Goal: Book appointment/travel/reservation

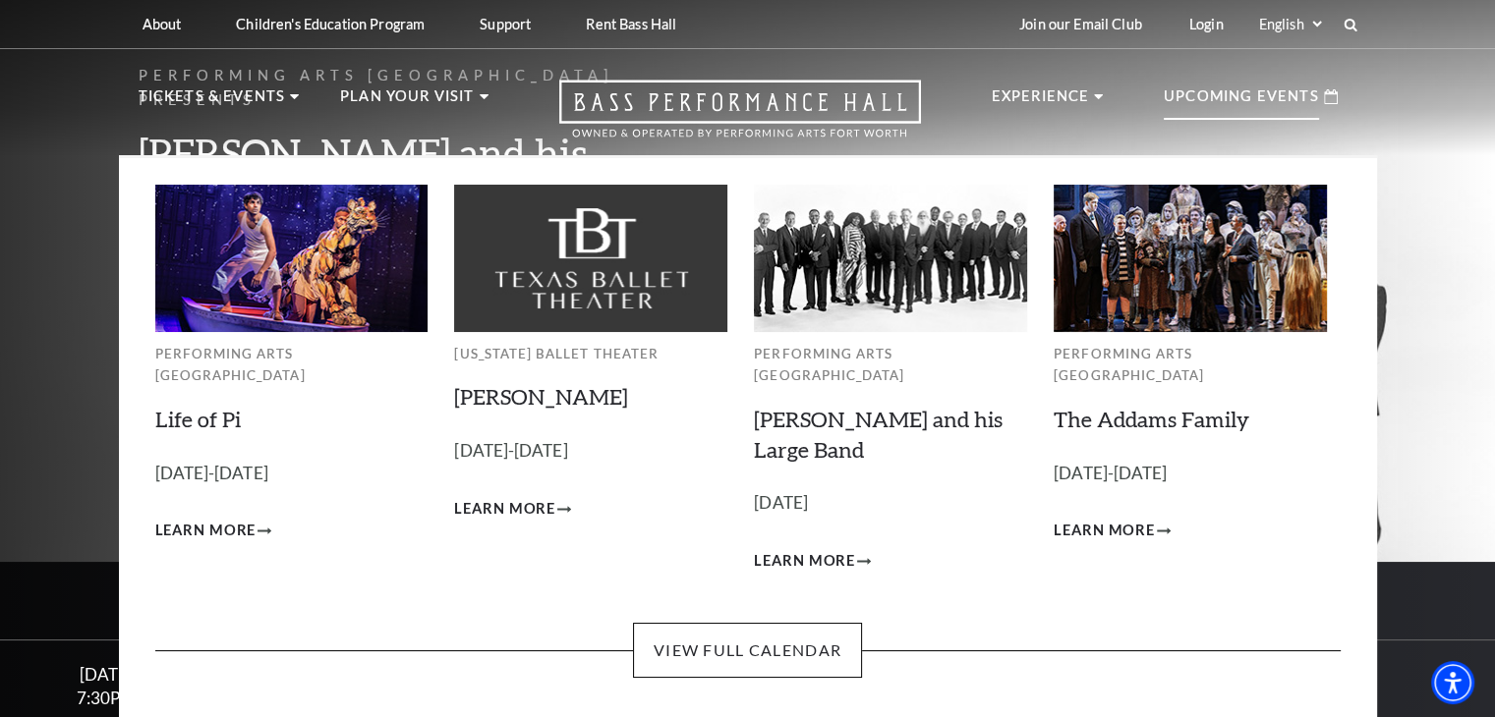
click at [1258, 94] on p "Upcoming Events" at bounding box center [1241, 102] width 155 height 35
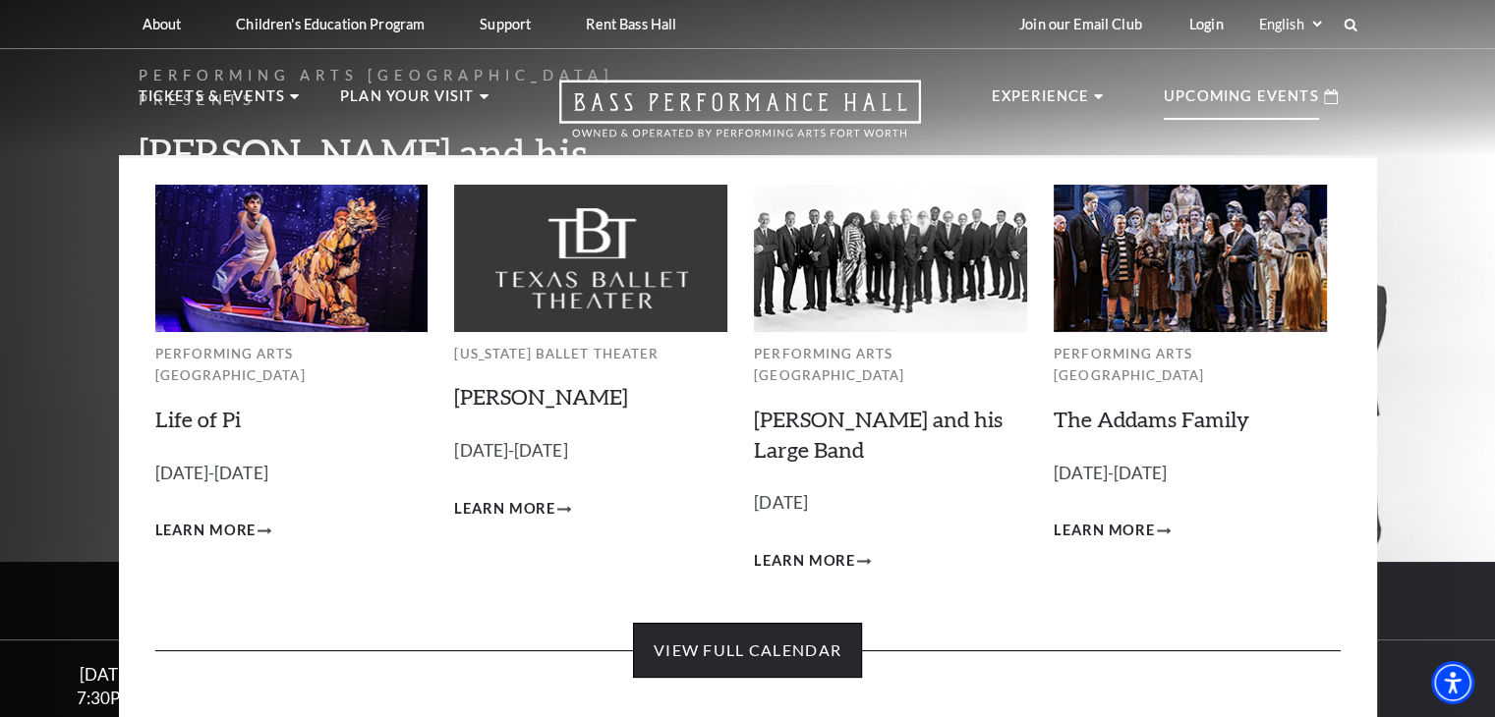
click at [830, 637] on link "View Full Calendar" at bounding box center [747, 650] width 229 height 55
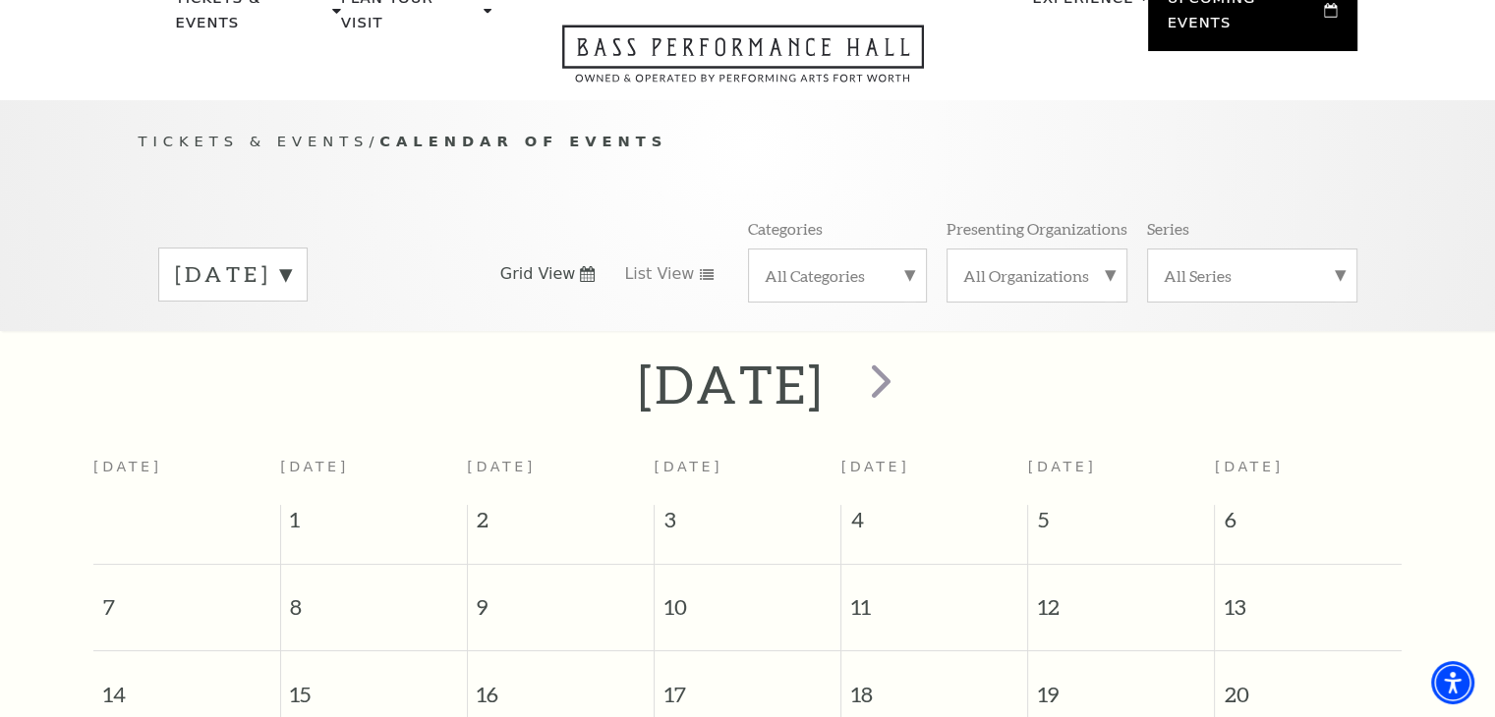
scroll to position [75, 0]
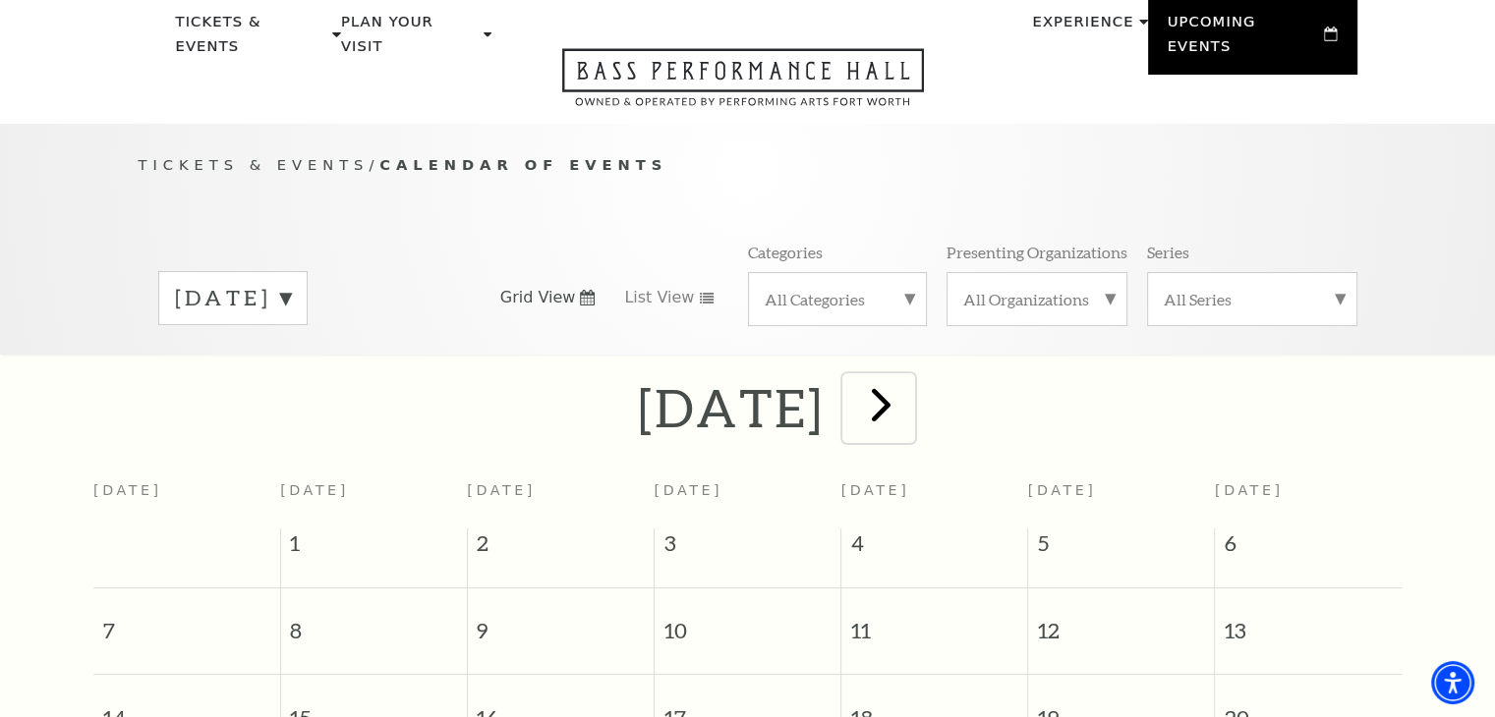
click at [909, 387] on span "next" at bounding box center [881, 404] width 56 height 56
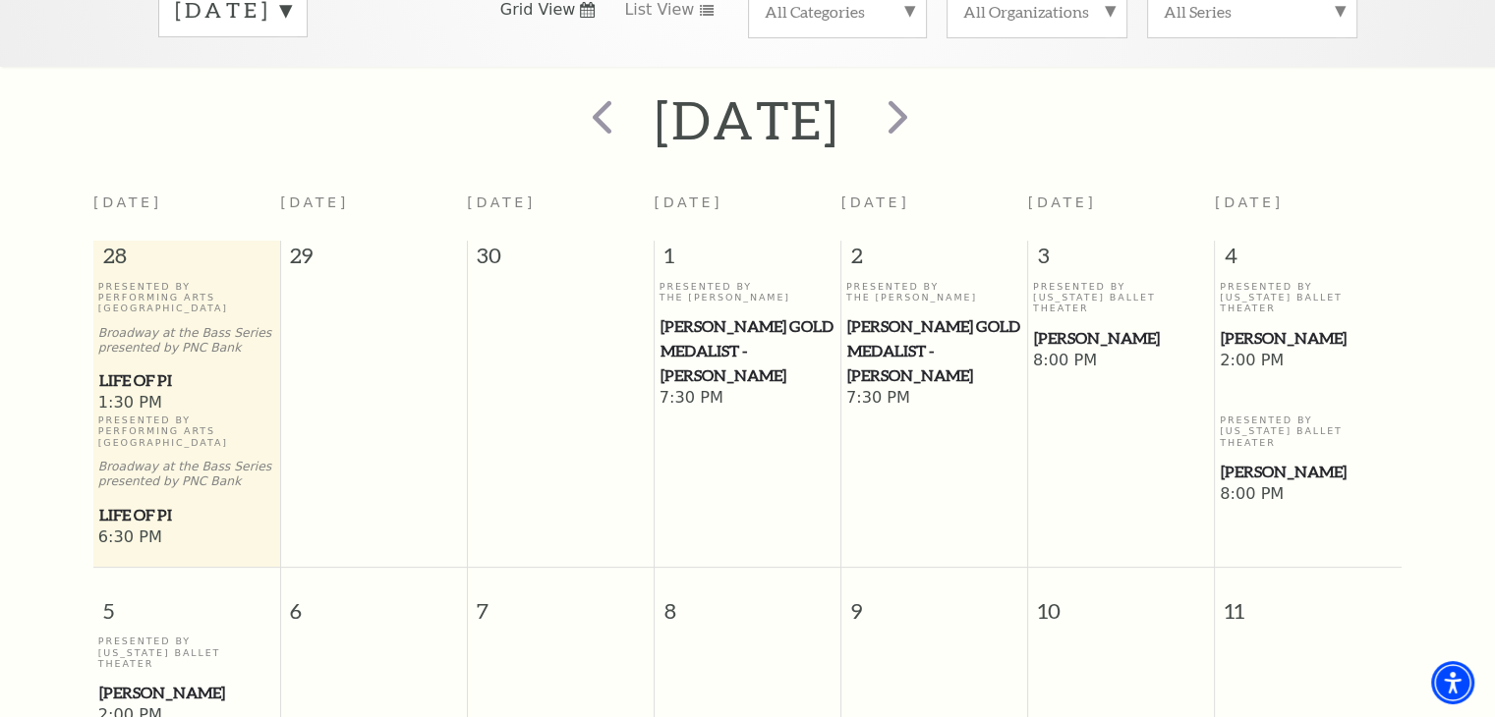
scroll to position [271, 0]
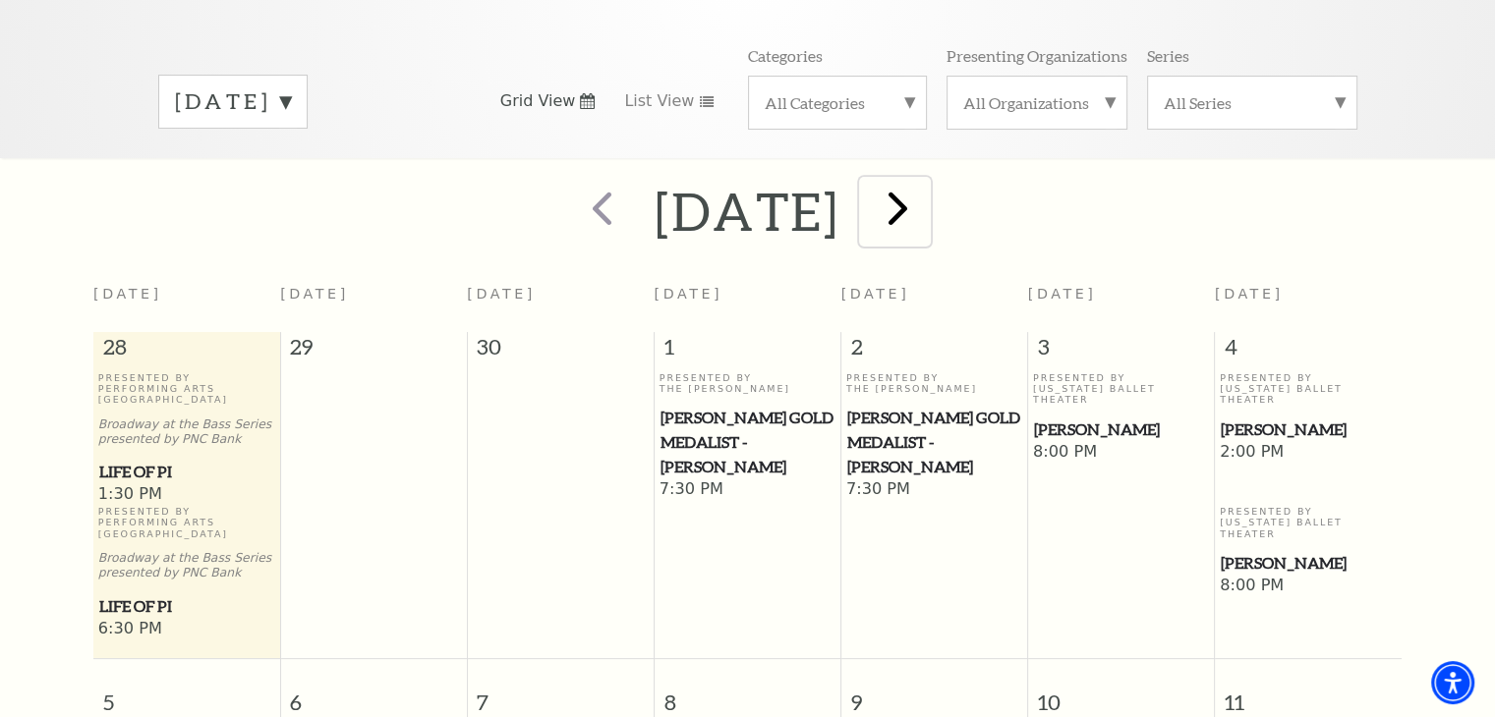
click at [926, 186] on span "next" at bounding box center [898, 208] width 56 height 56
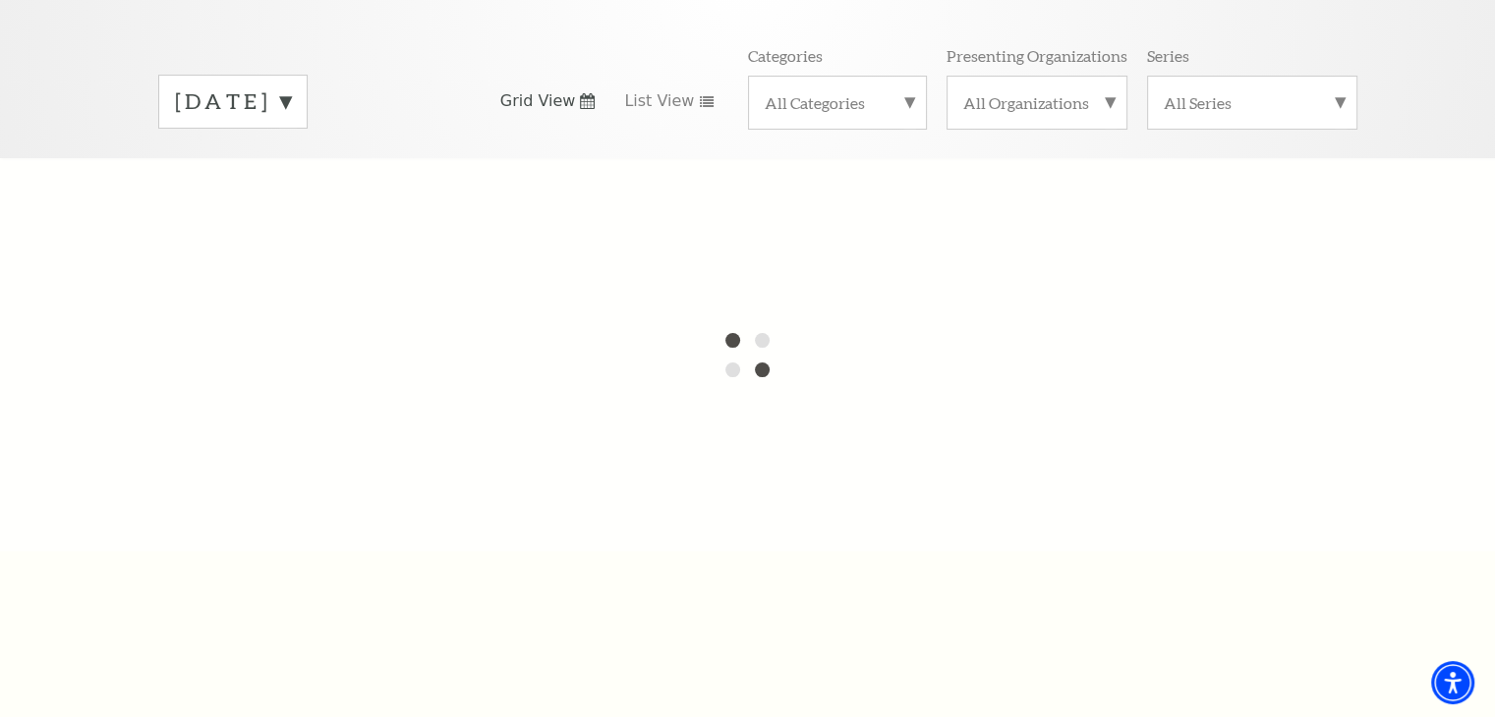
click at [291, 86] on label "[DATE]" at bounding box center [233, 101] width 116 height 30
click at [316, 163] on div at bounding box center [747, 354] width 1495 height 393
click at [291, 86] on label "[DATE]" at bounding box center [233, 103] width 116 height 35
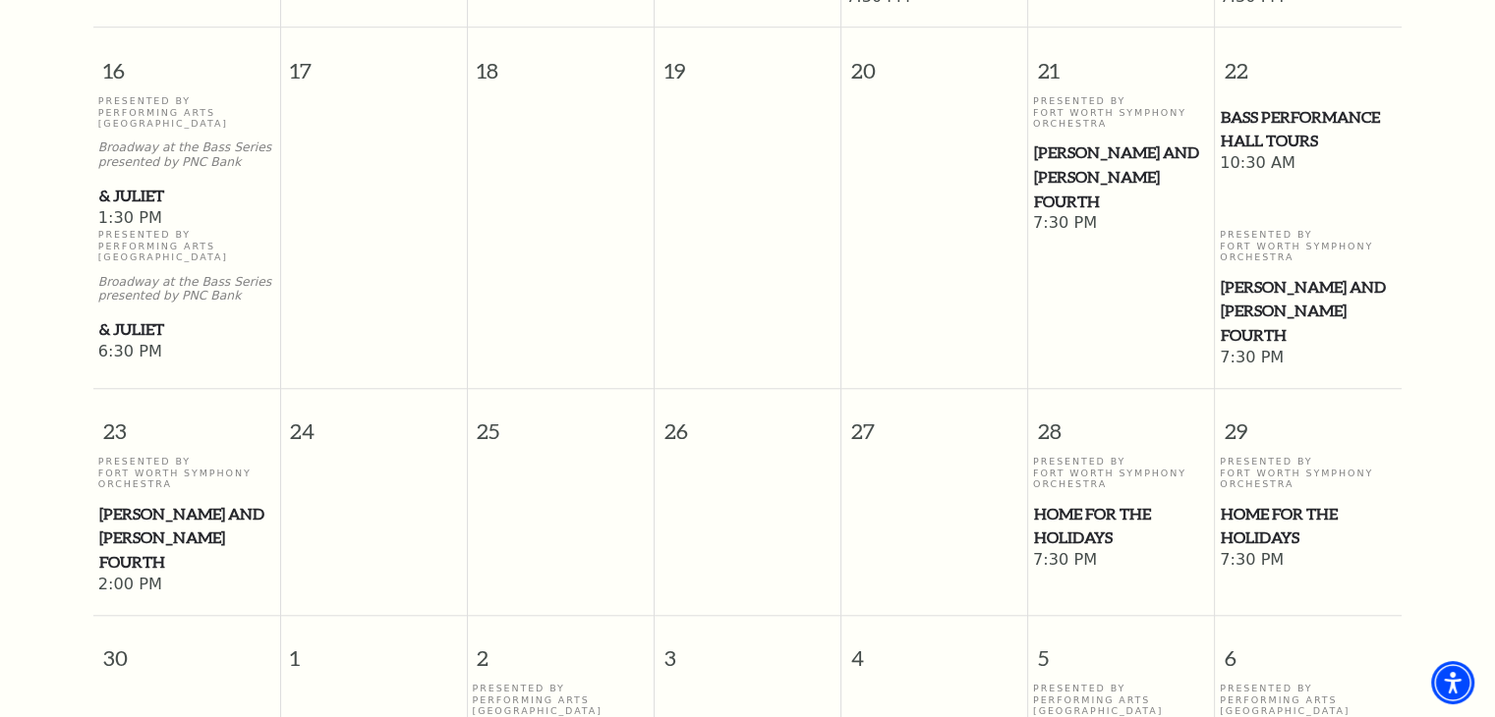
scroll to position [1647, 0]
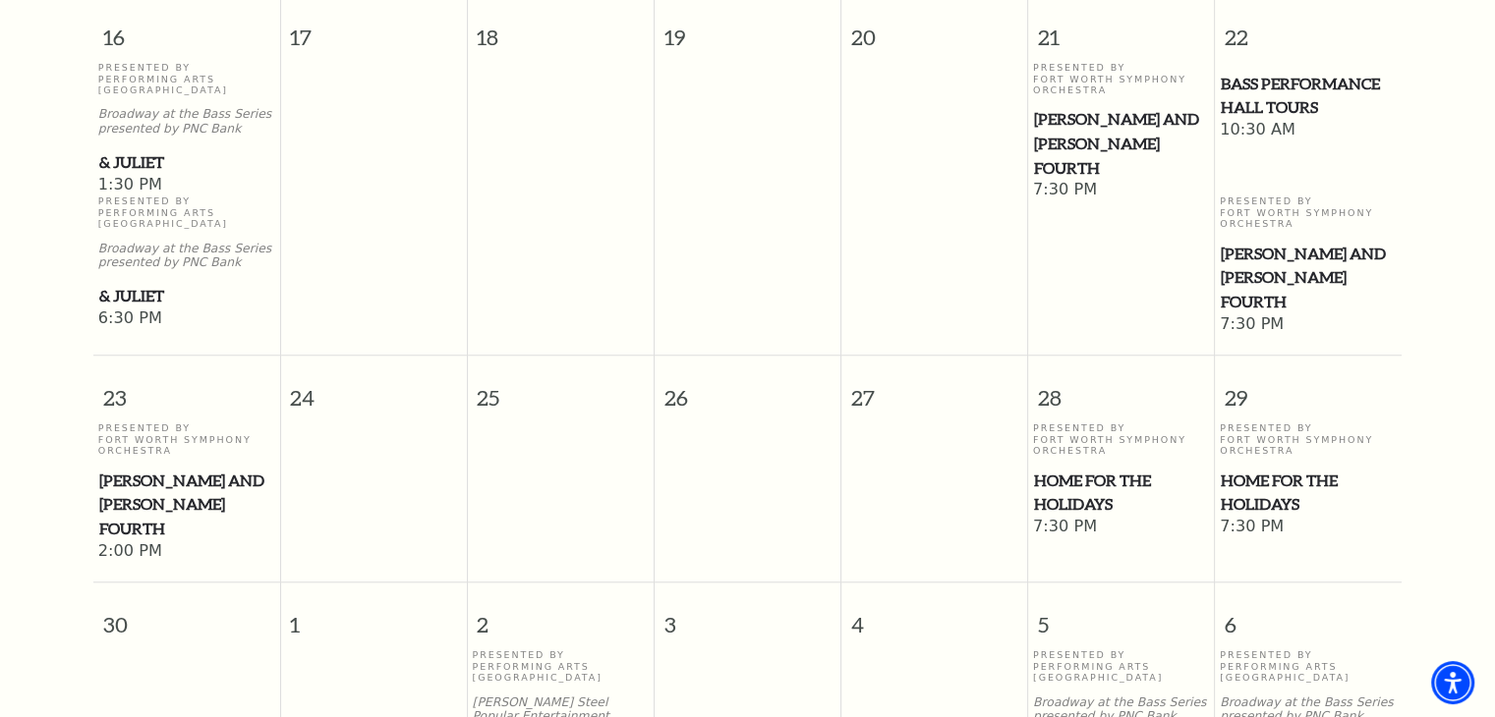
click at [1250, 476] on span "Home for the Holidays" at bounding box center [1308, 493] width 175 height 48
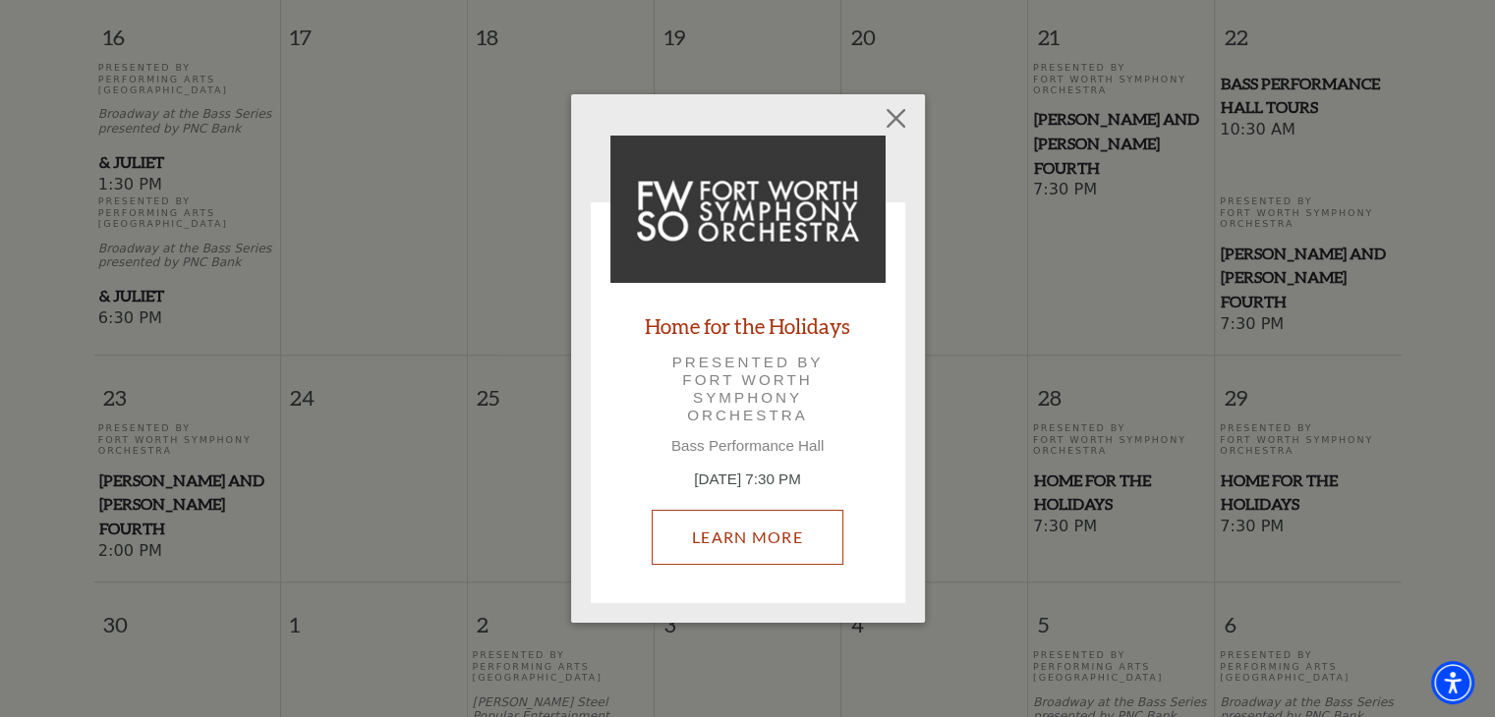
click at [740, 529] on link "Learn More" at bounding box center [748, 537] width 192 height 55
